Goal: Information Seeking & Learning: Find specific fact

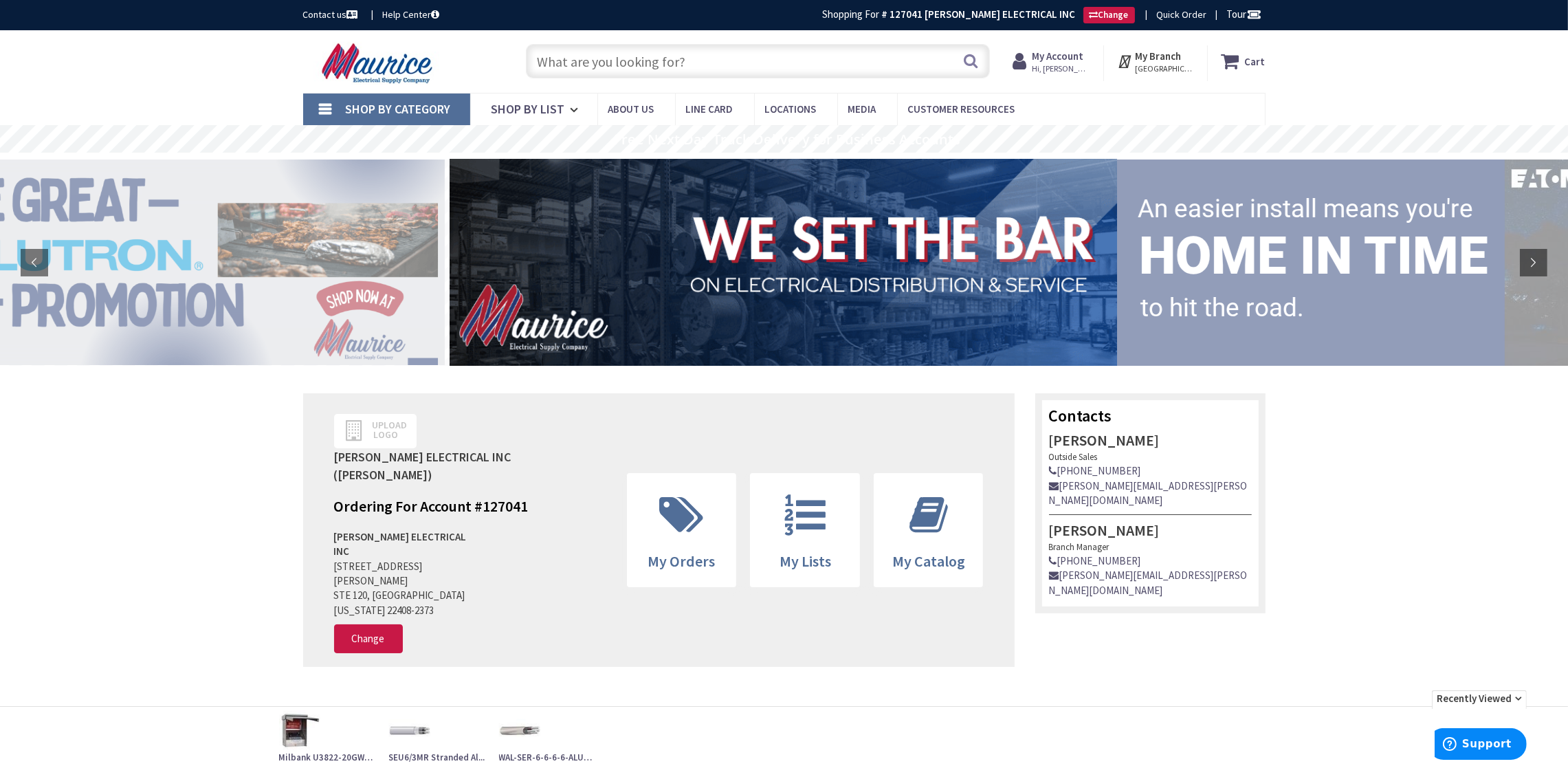
click at [665, 64] on input "text" at bounding box center [758, 61] width 464 height 34
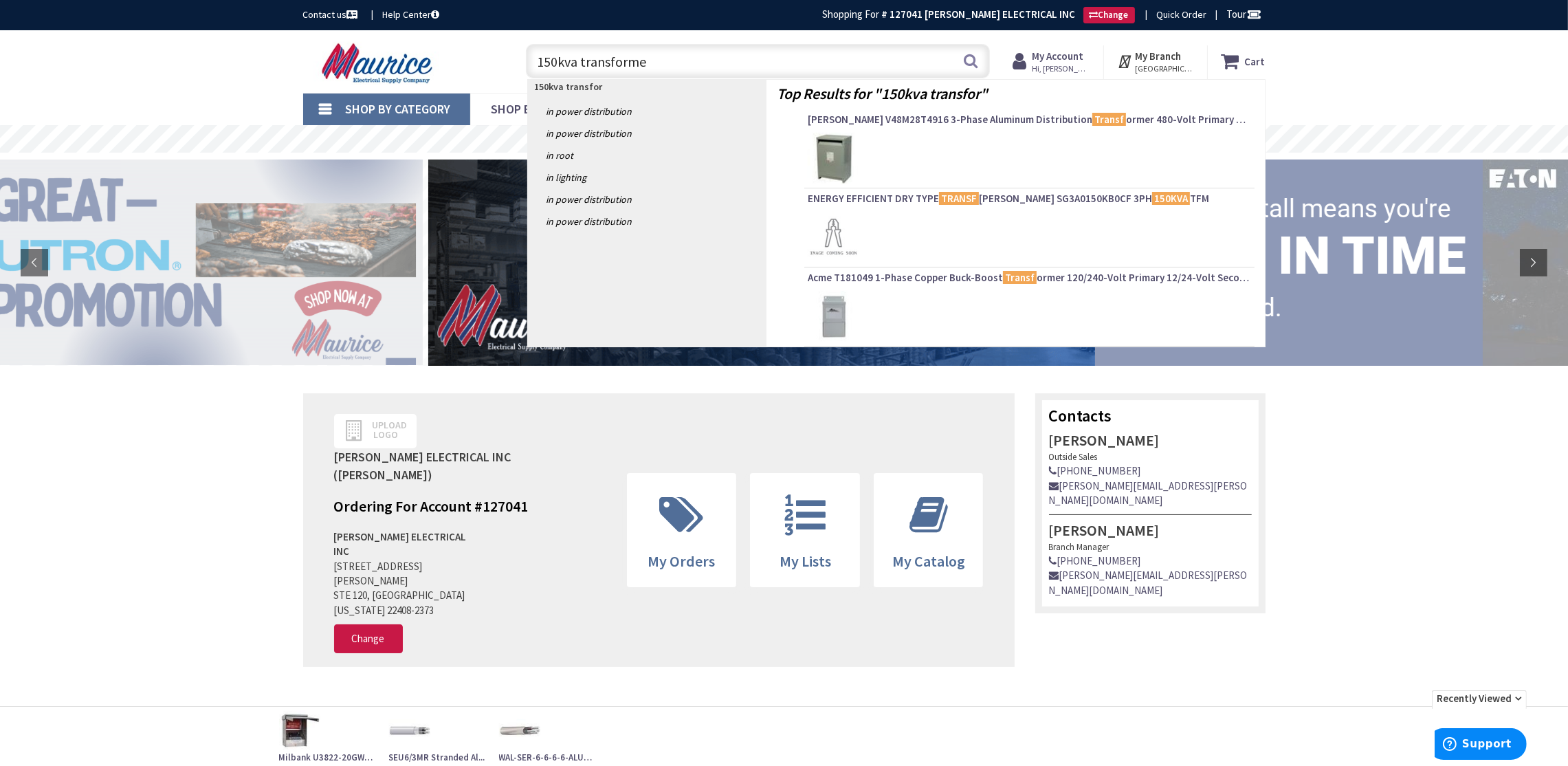
type input "150kva transformer"
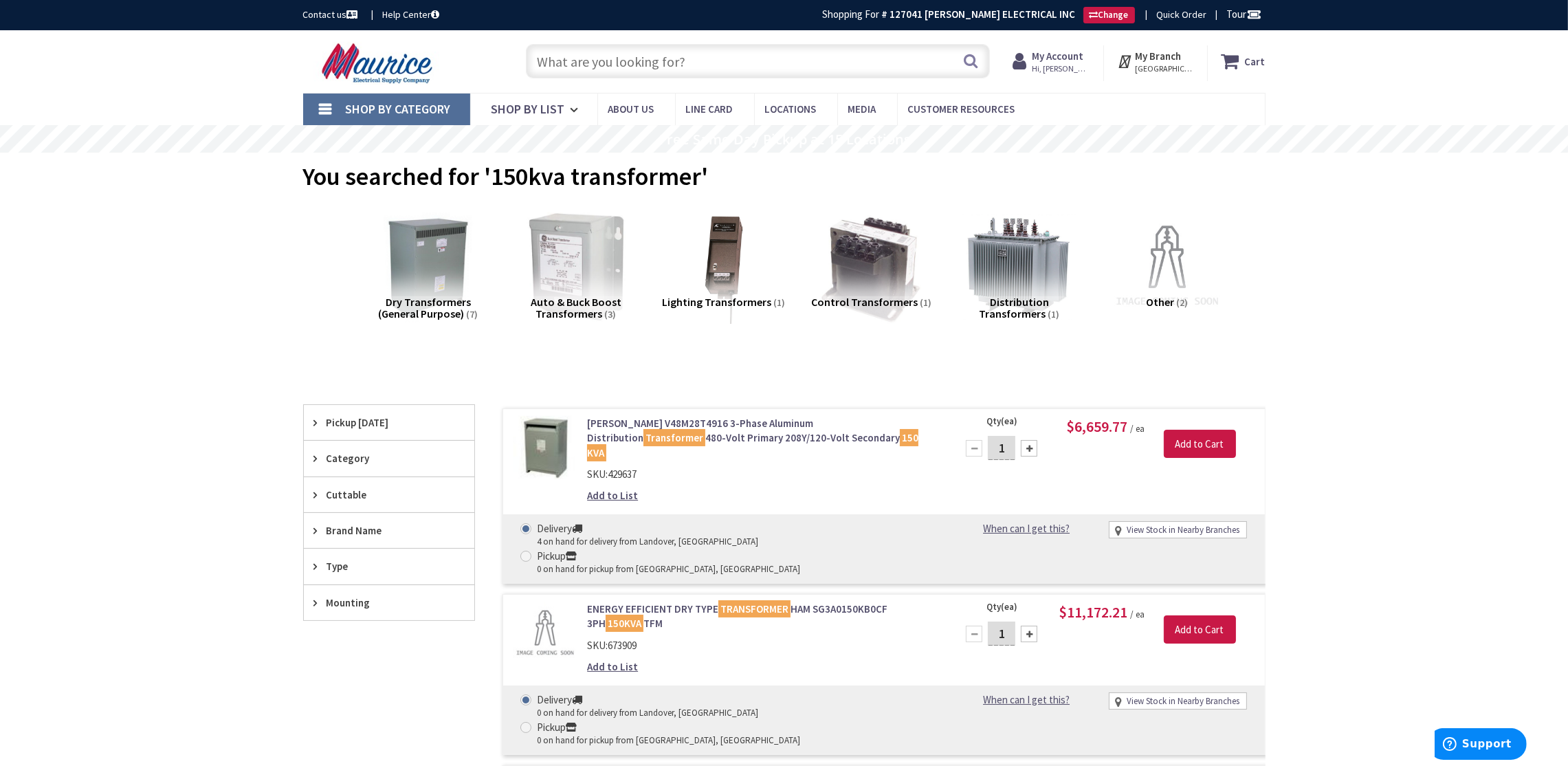
click at [757, 58] on input "text" at bounding box center [758, 61] width 464 height 34
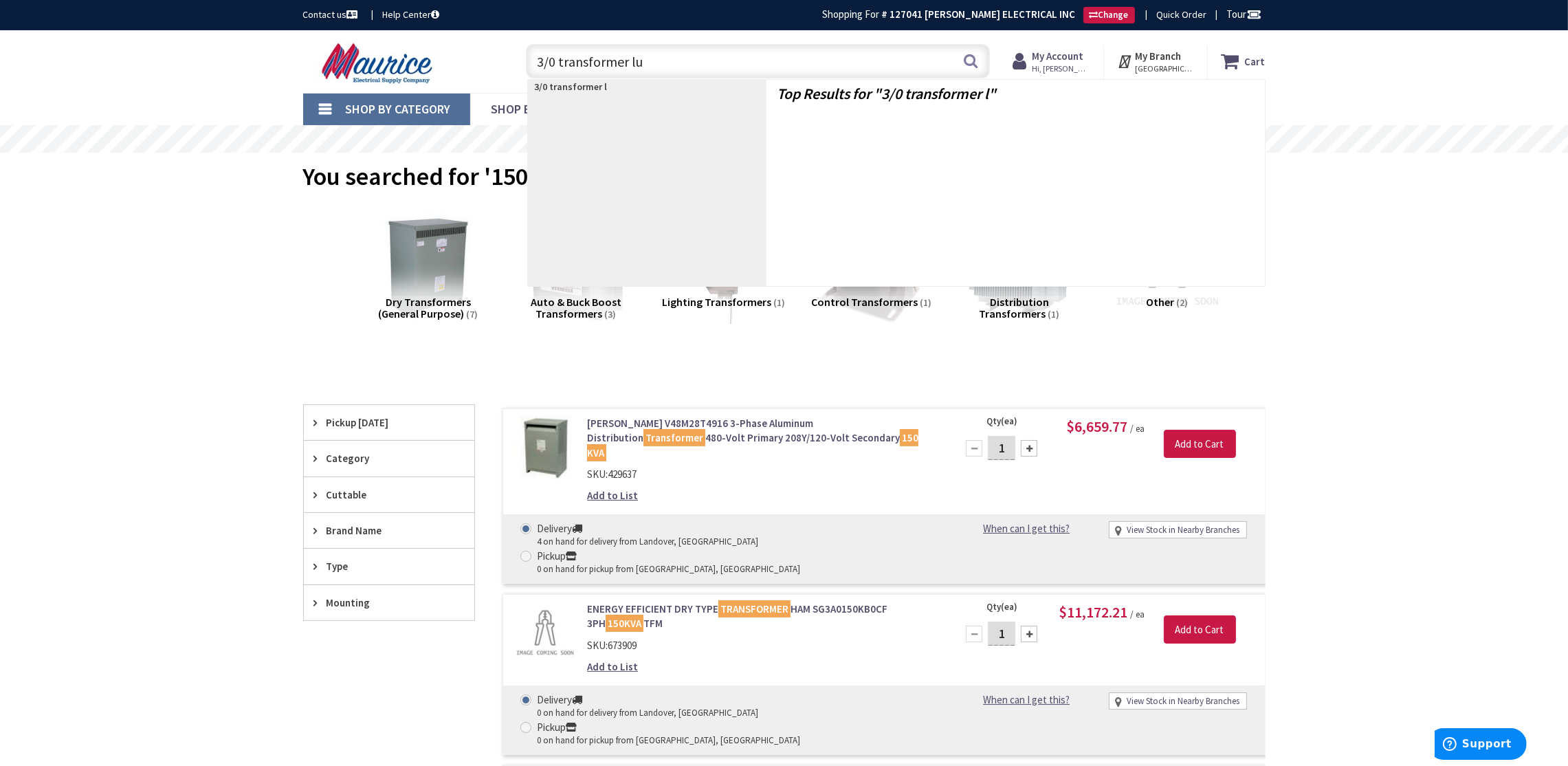
type input "3/0 transformer lug"
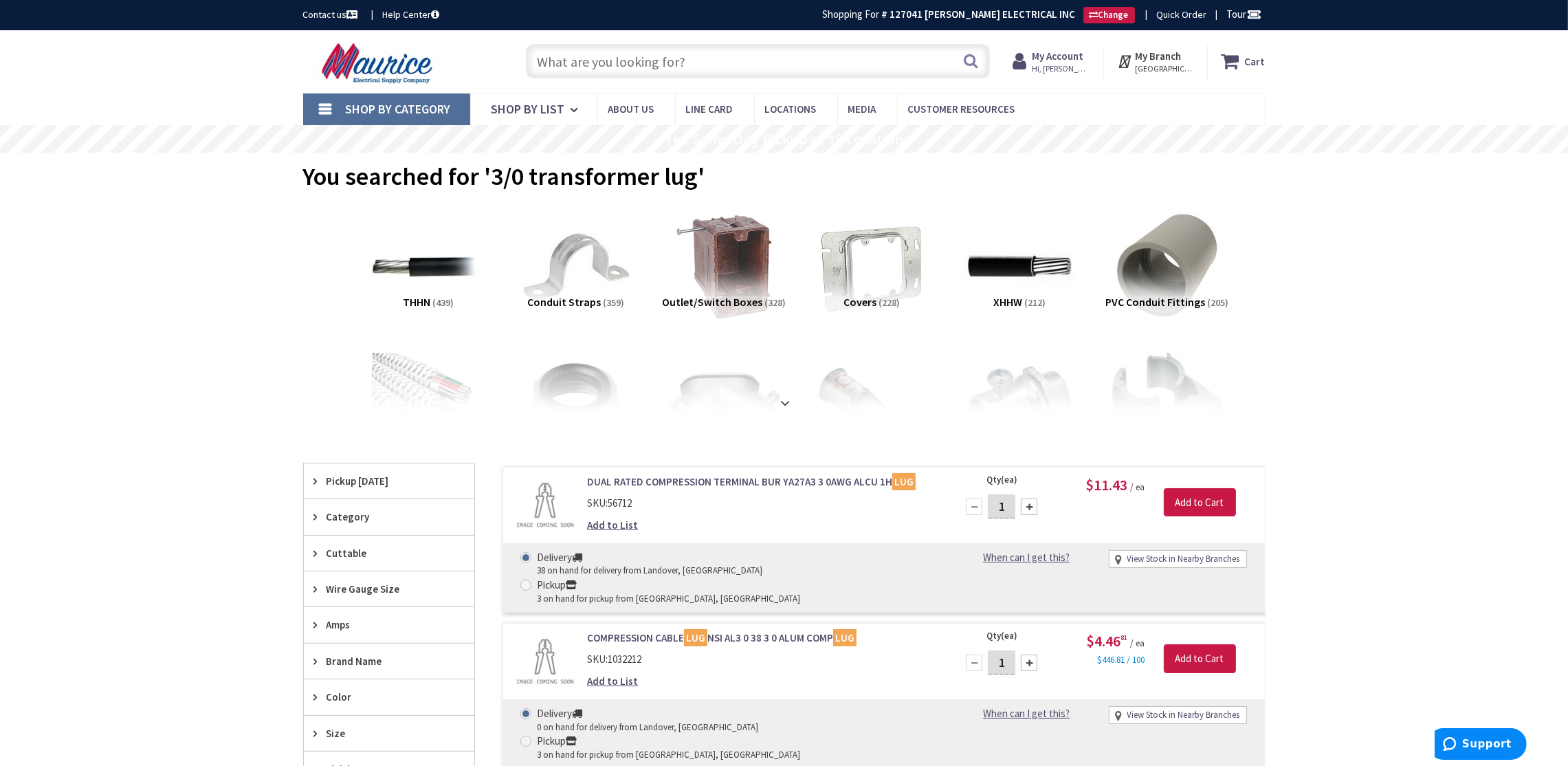
drag, startPoint x: 43, startPoint y: 3, endPoint x: 100, endPoint y: 10, distance: 57.4
click at [98, 10] on div "Contact us Help Center Shopping For # 127041 TOMMY WALLACE ELECTRICAL INC Chang…" at bounding box center [784, 15] width 1568 height 30
